Goal: Task Accomplishment & Management: Manage account settings

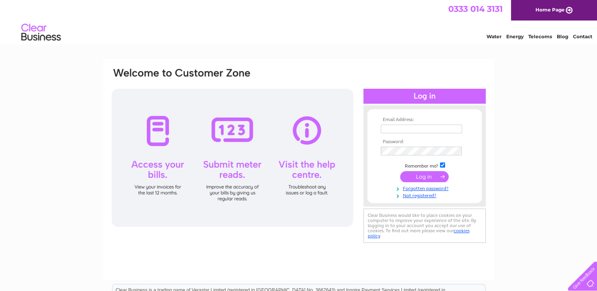
click at [399, 129] on input "text" at bounding box center [421, 129] width 81 height 9
type input "eric@glasgowcityflats.com"
click at [425, 178] on input "submit" at bounding box center [424, 177] width 49 height 11
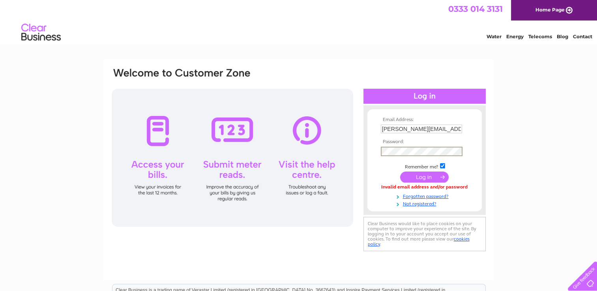
click at [423, 178] on input "submit" at bounding box center [424, 177] width 49 height 11
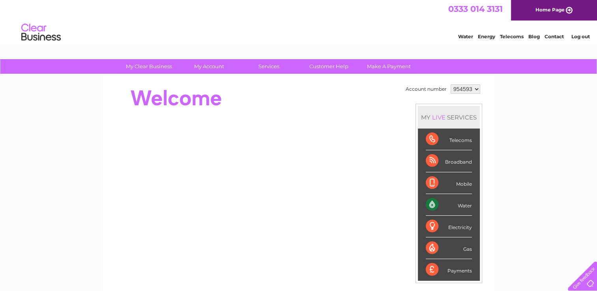
click at [473, 89] on select "954593 957085 978938" at bounding box center [466, 88] width 30 height 9
select select "957085"
click at [451, 84] on select "954593 957085 978938" at bounding box center [466, 88] width 30 height 9
click at [475, 87] on select "954593 957085 978938" at bounding box center [466, 88] width 30 height 9
select select "978938"
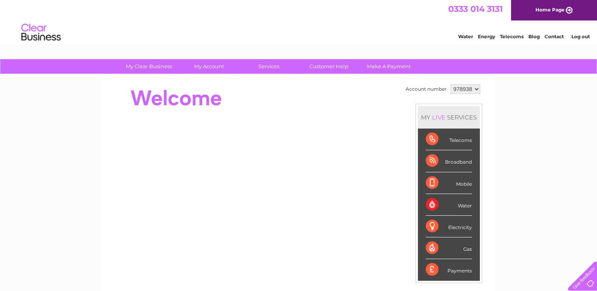
click at [451, 84] on select "954593 957085 978938" at bounding box center [466, 88] width 30 height 9
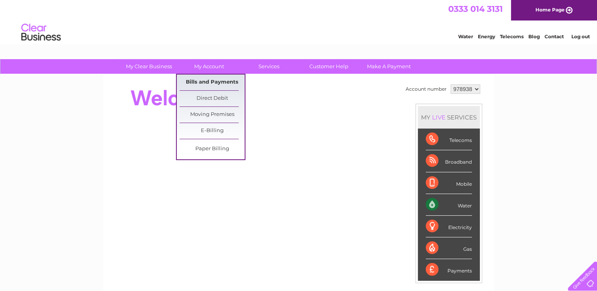
click at [201, 81] on link "Bills and Payments" at bounding box center [212, 83] width 65 height 16
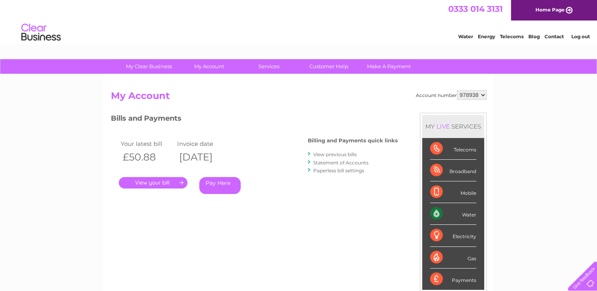
click at [156, 181] on link "." at bounding box center [153, 182] width 69 height 11
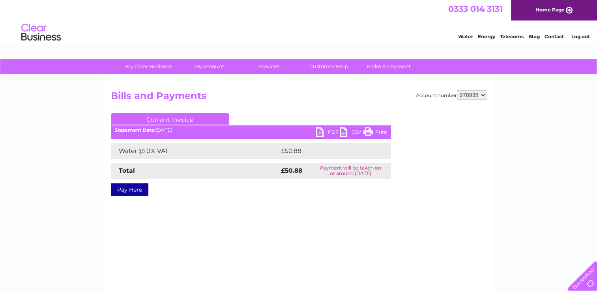
click at [328, 132] on link "PDF" at bounding box center [328, 132] width 24 height 11
click at [481, 94] on select "954593 957085 978938" at bounding box center [472, 94] width 30 height 9
select select "957085"
click at [457, 90] on select "954593 957085 978938" at bounding box center [472, 94] width 30 height 9
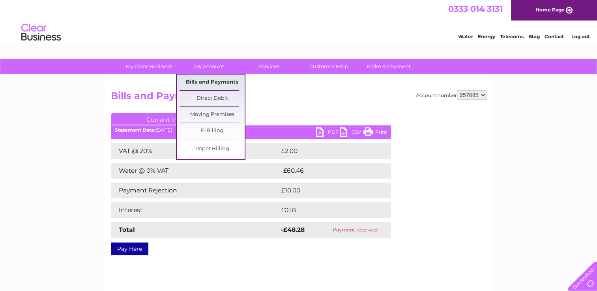
click at [207, 82] on link "Bills and Payments" at bounding box center [212, 83] width 65 height 16
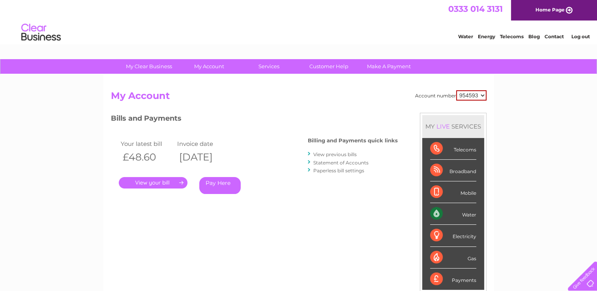
click at [152, 178] on link "." at bounding box center [153, 182] width 69 height 11
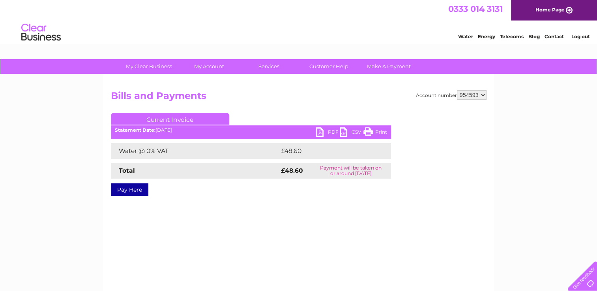
click at [331, 132] on link "PDF" at bounding box center [328, 132] width 24 height 11
click at [482, 95] on select "954593 957085 978938" at bounding box center [472, 94] width 30 height 9
select select "957085"
click at [457, 90] on select "954593 957085 978938" at bounding box center [472, 94] width 30 height 9
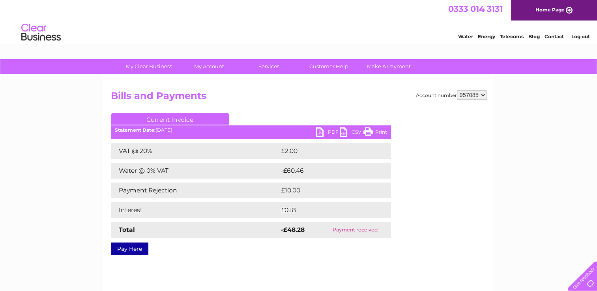
click at [331, 132] on link "PDF" at bounding box center [328, 132] width 24 height 11
click at [475, 96] on select "954593 957085 978938" at bounding box center [472, 94] width 30 height 9
select select "954593"
click at [457, 90] on select "954593 957085 978938" at bounding box center [472, 94] width 30 height 9
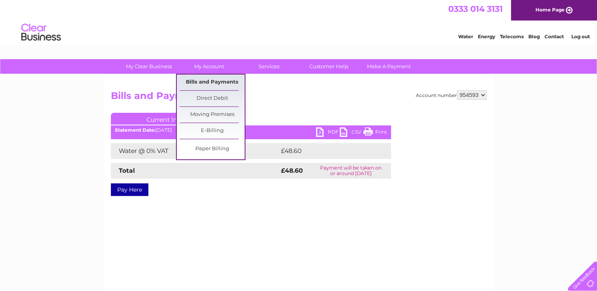
click at [211, 82] on link "Bills and Payments" at bounding box center [212, 83] width 65 height 16
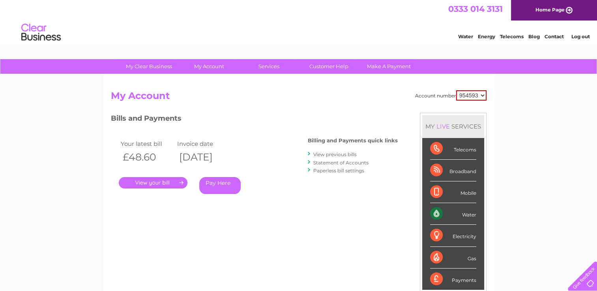
click at [338, 154] on link "View previous bills" at bounding box center [334, 155] width 43 height 6
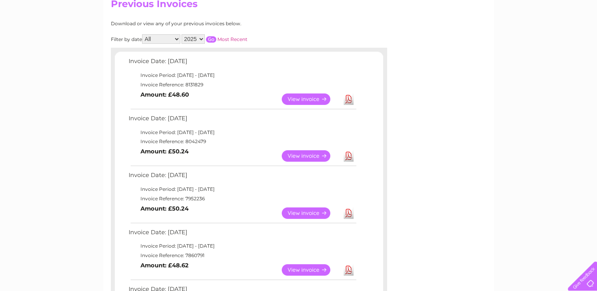
scroll to position [79, 0]
